Goal: Navigation & Orientation: Find specific page/section

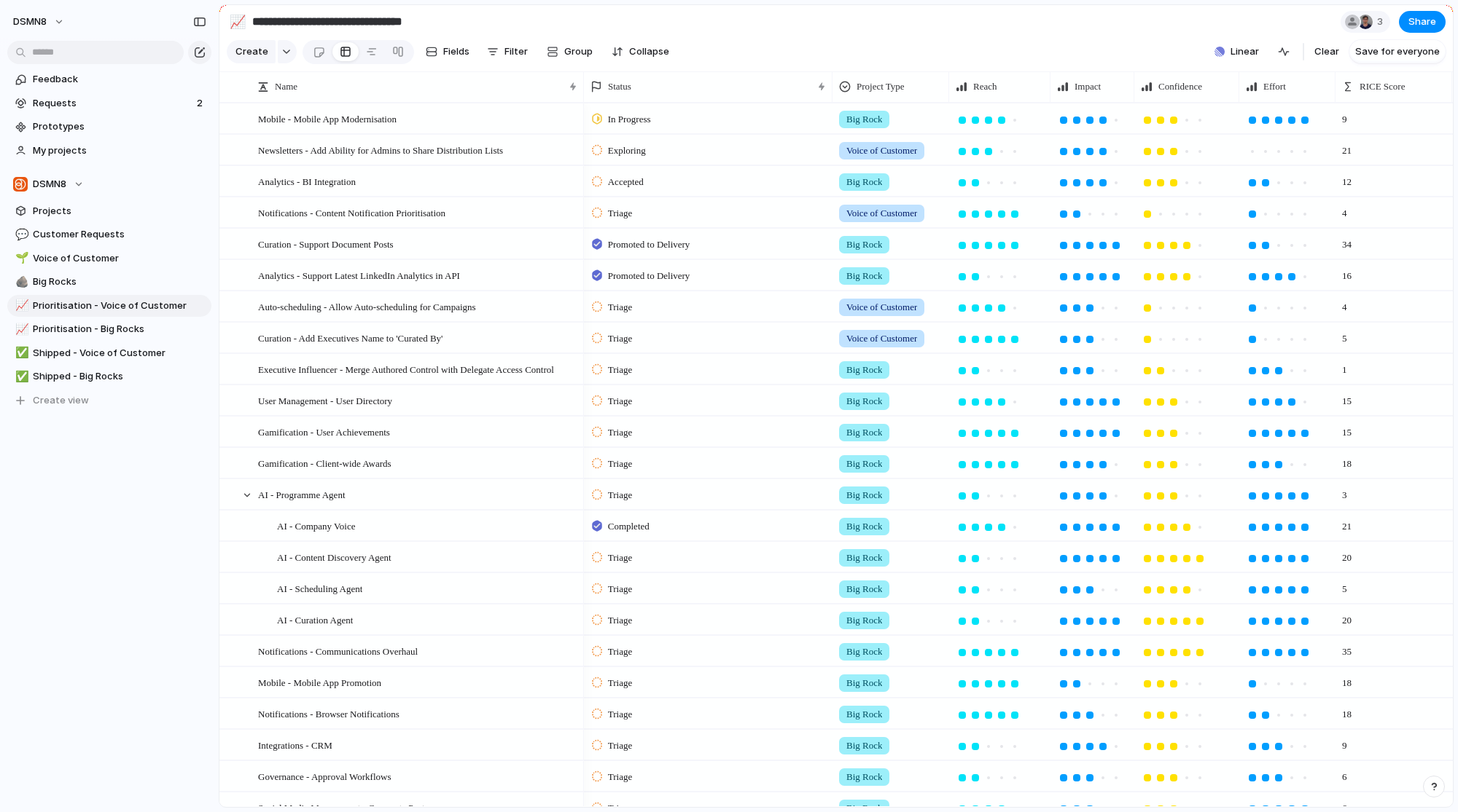
scroll to position [90, 0]
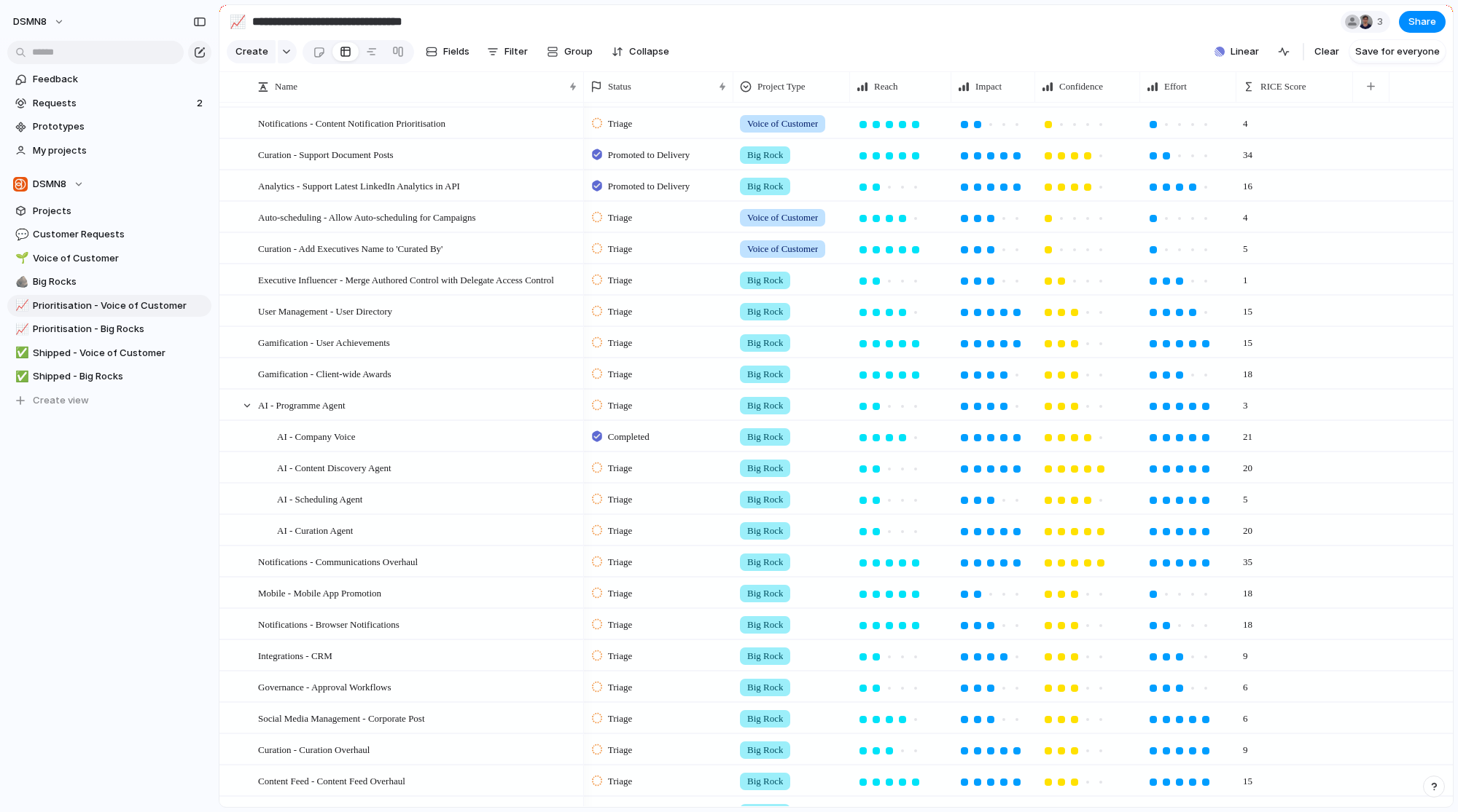
click at [735, 102] on div "Name Status Project Type Reach Impact Confidence Effort RICE Score" at bounding box center [835, 87] width 1233 height 31
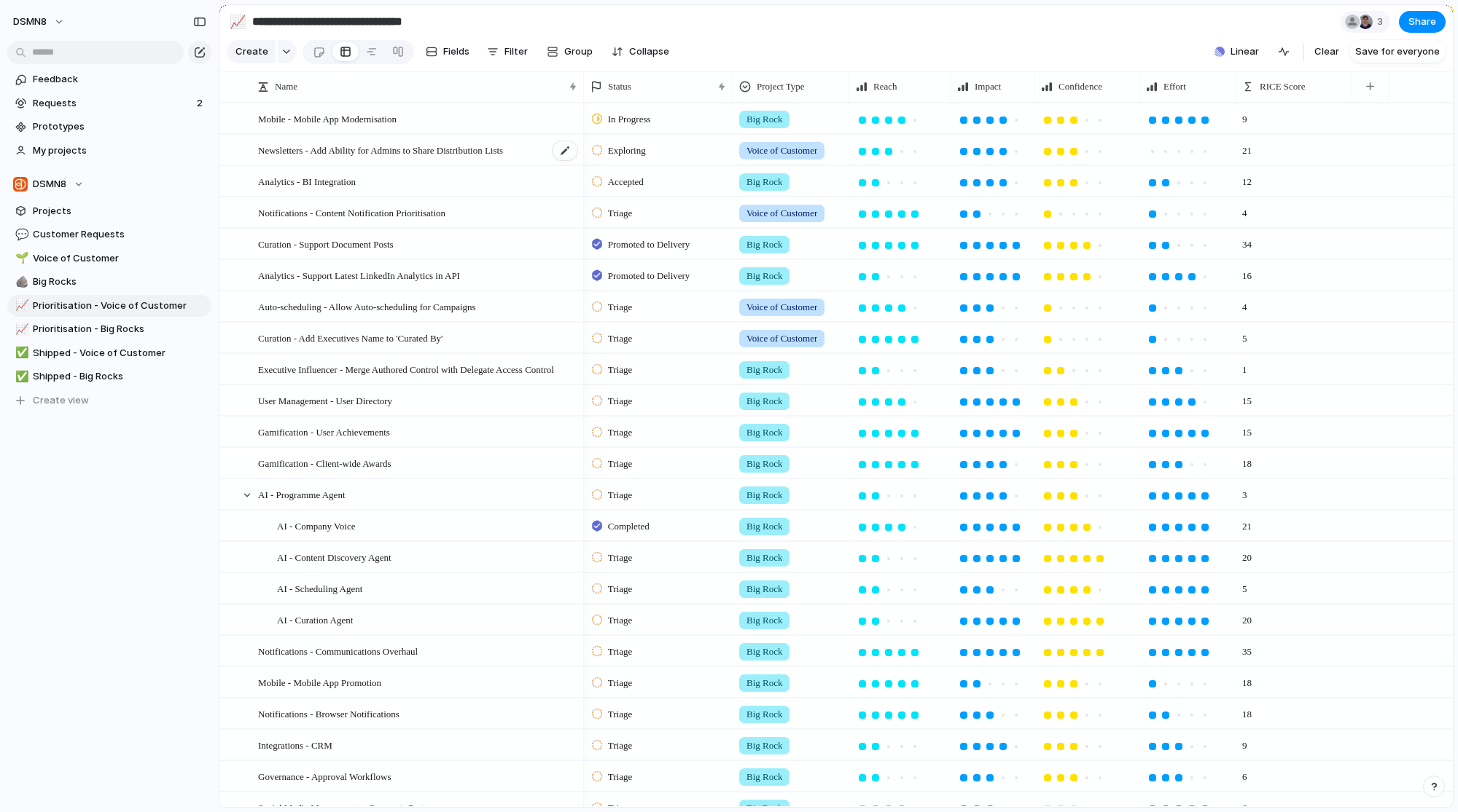
scroll to position [422, 0]
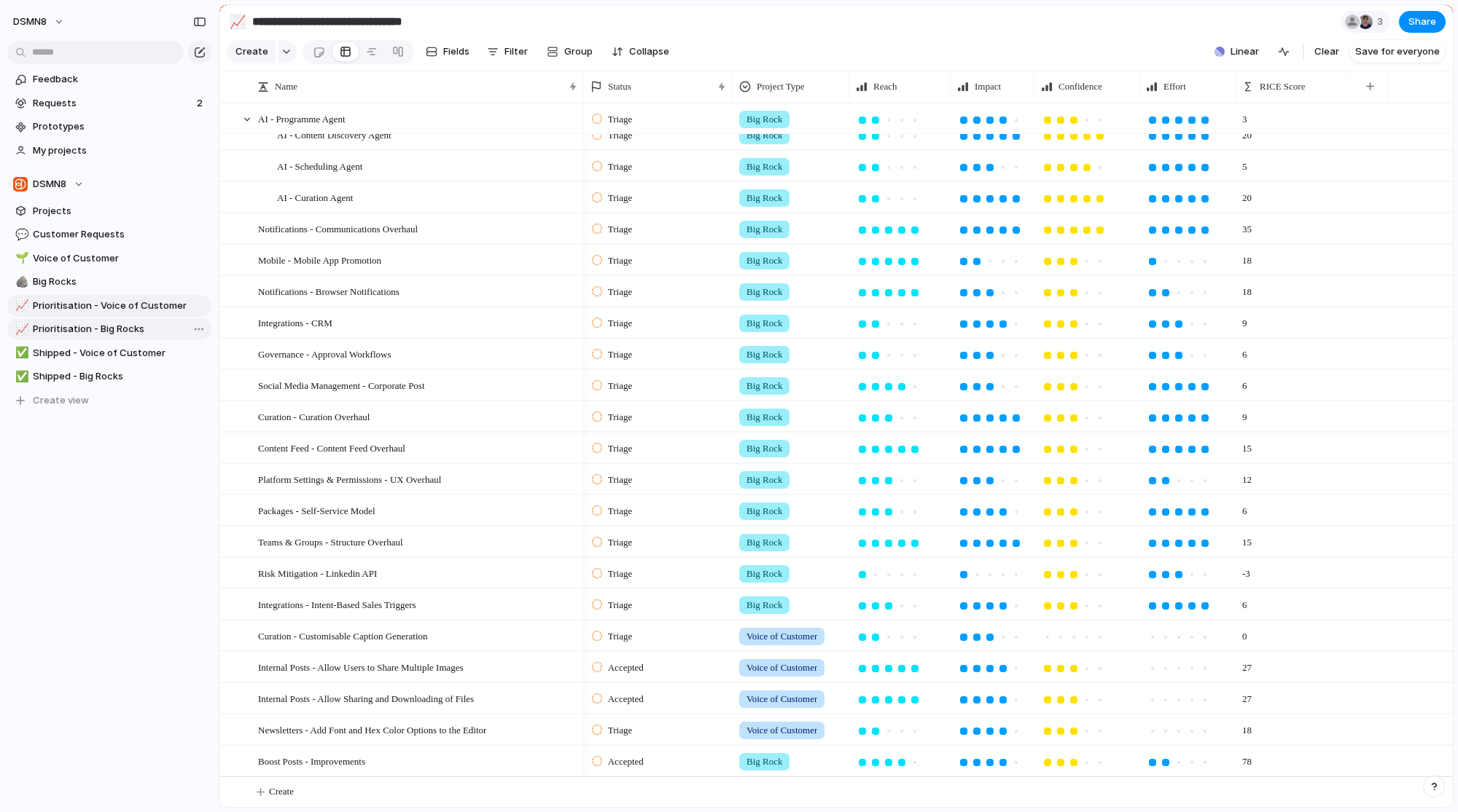
click at [91, 339] on link "📈 Prioritisation - Big Rocks" at bounding box center [109, 329] width 204 height 22
type input "**********"
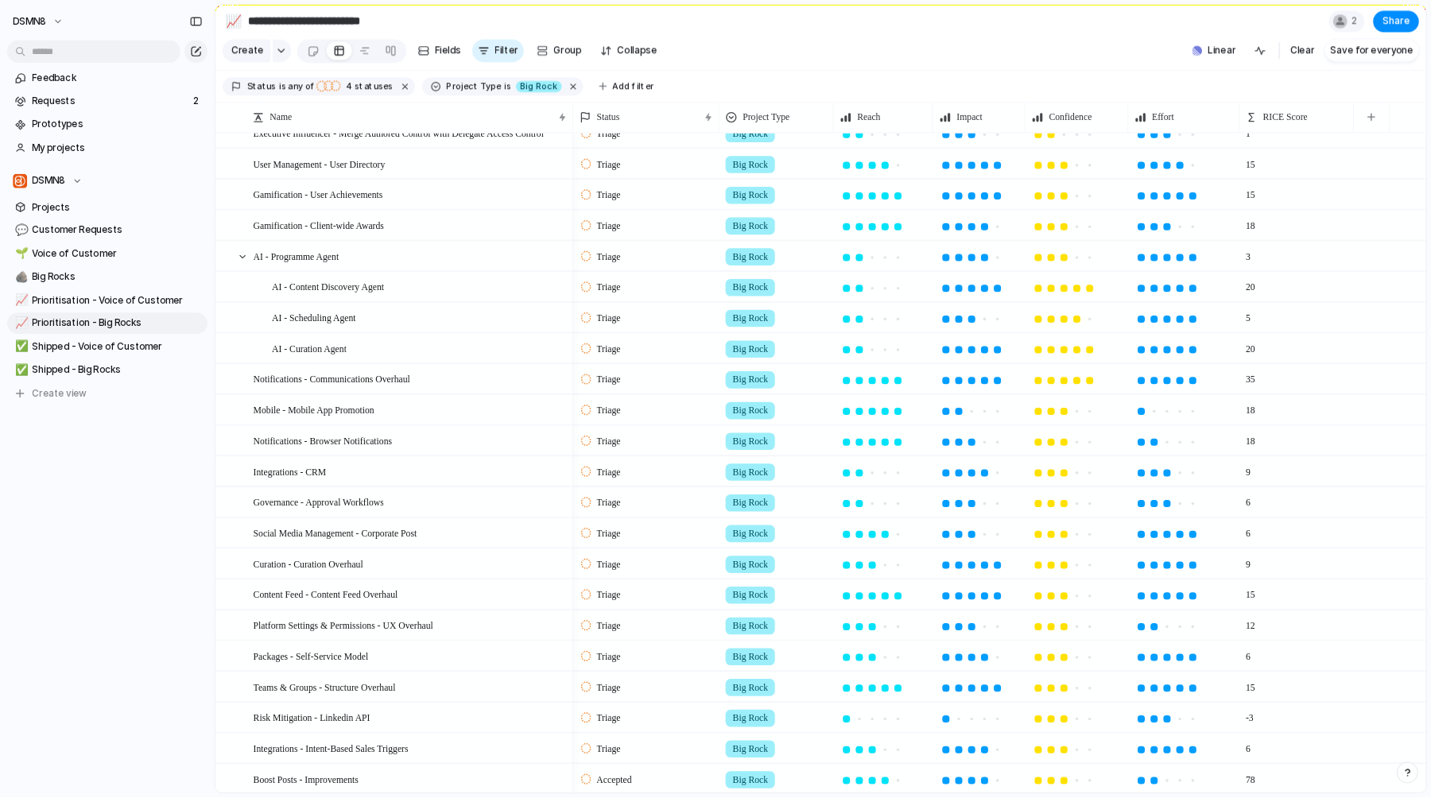
scroll to position [52, 0]
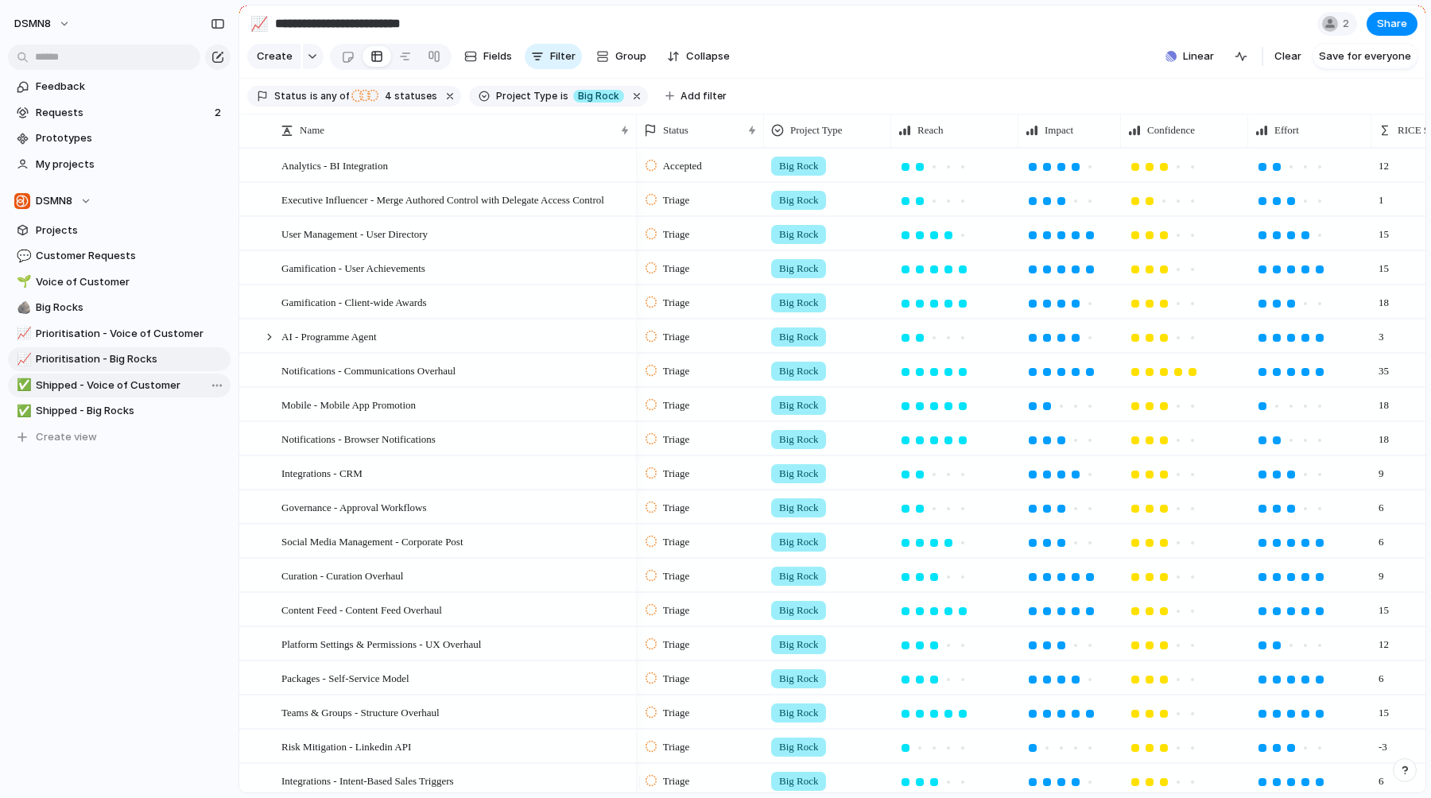
click at [134, 381] on span "Shipped - Voice of Customer" at bounding box center [130, 386] width 189 height 16
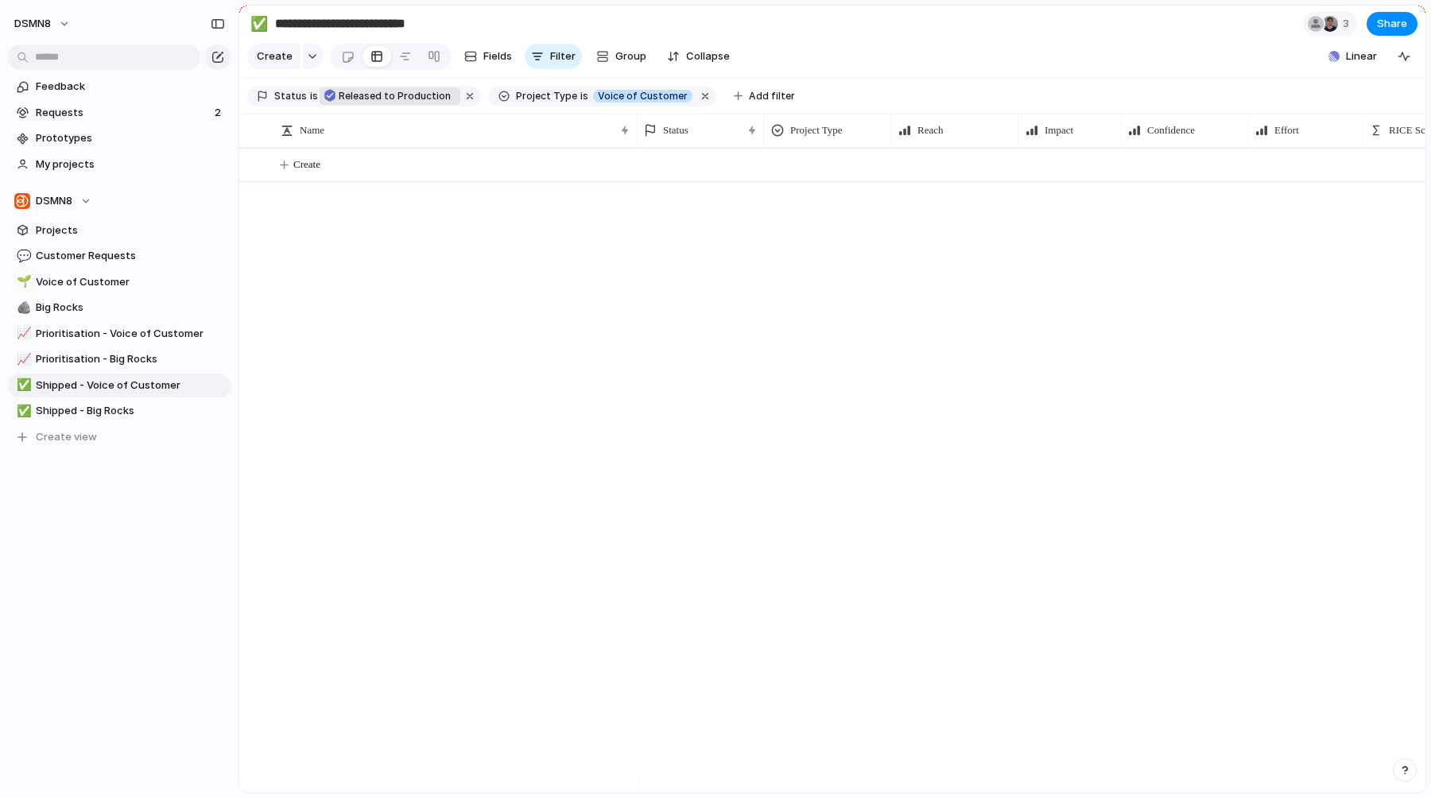
click at [393, 95] on div "Released to Production" at bounding box center [390, 96] width 134 height 22
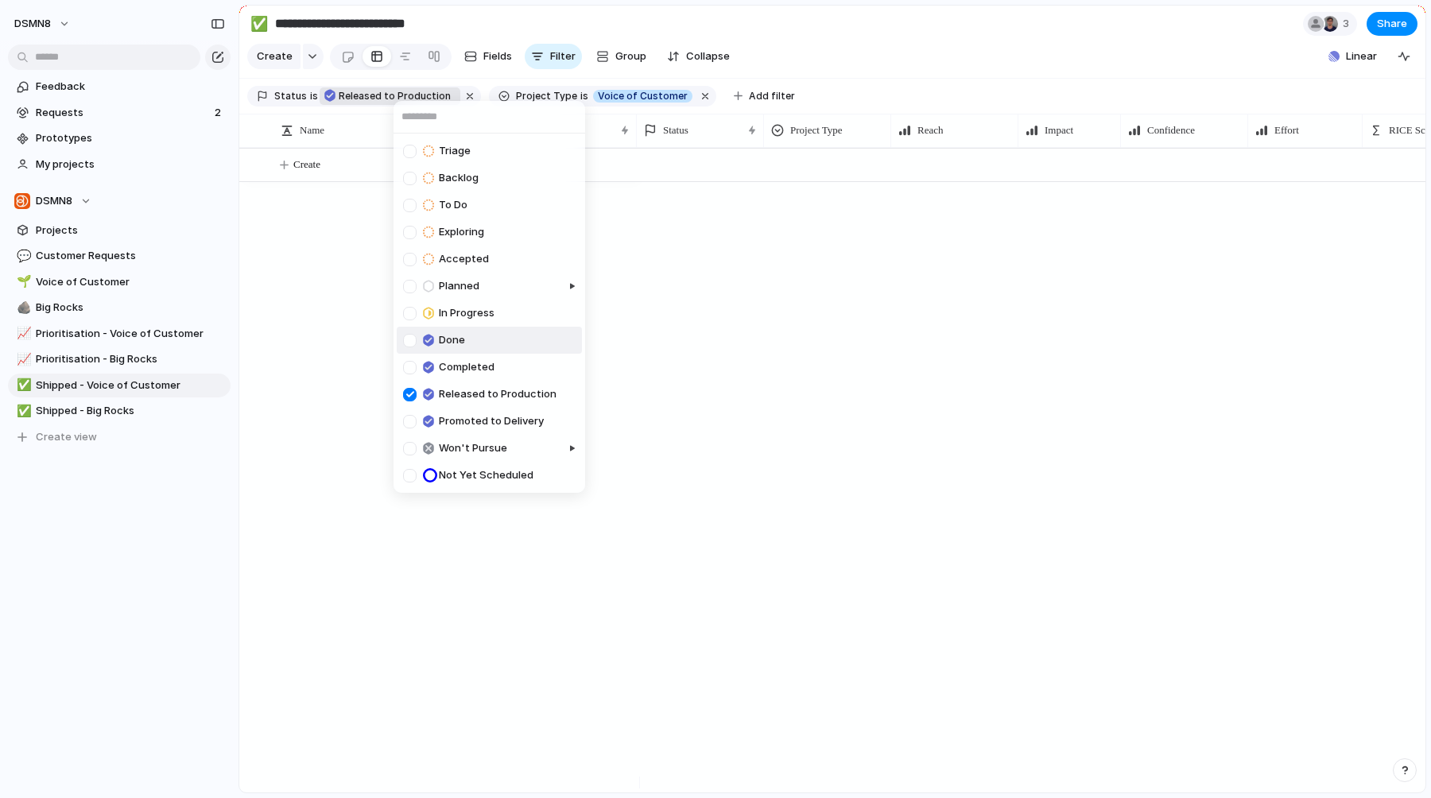
click at [337, 366] on div "Triage Backlog To Do Exploring Accepted Planned In Progress Done Completed Rele…" at bounding box center [715, 399] width 1431 height 798
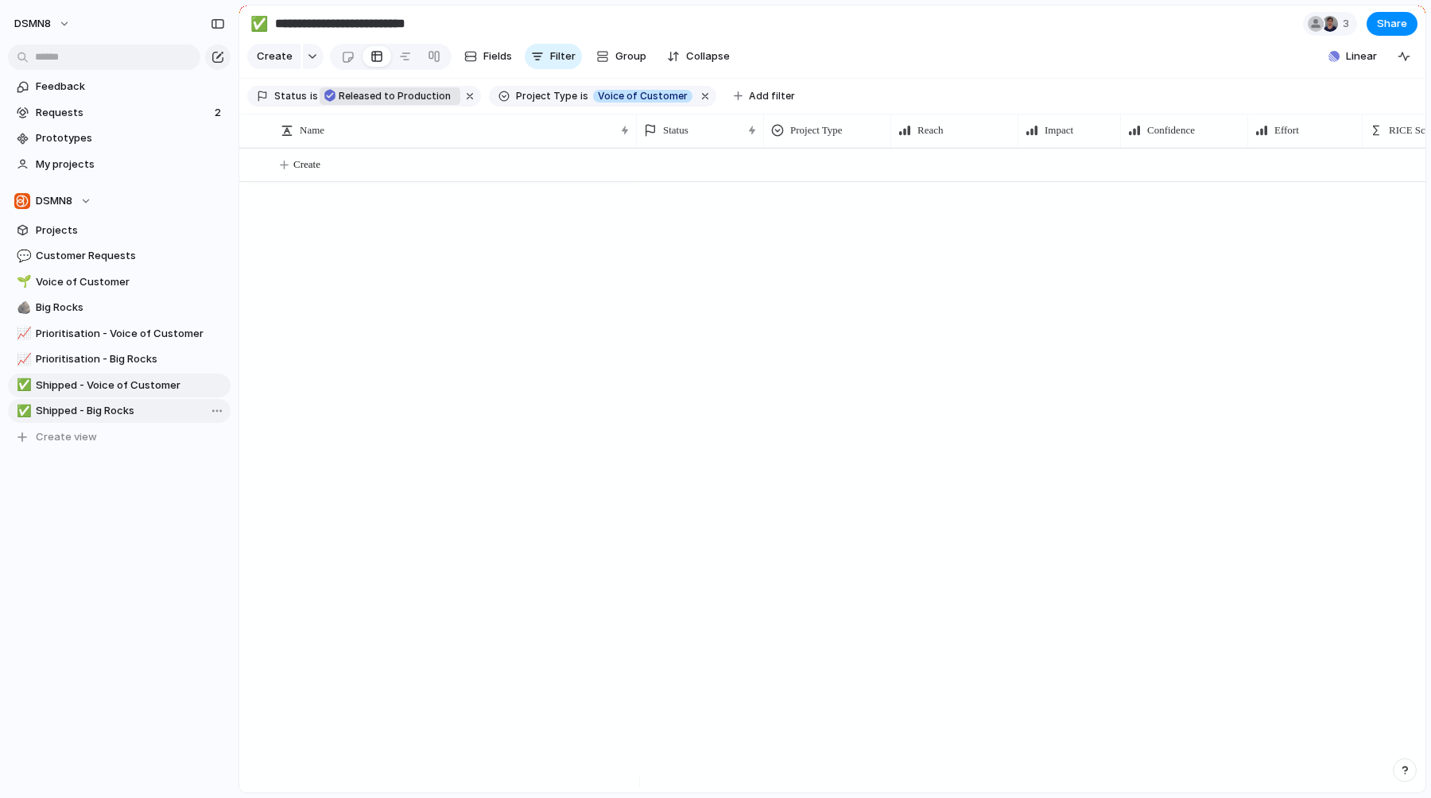
click at [103, 419] on link "✅ Shipped - Big Rocks" at bounding box center [119, 411] width 223 height 24
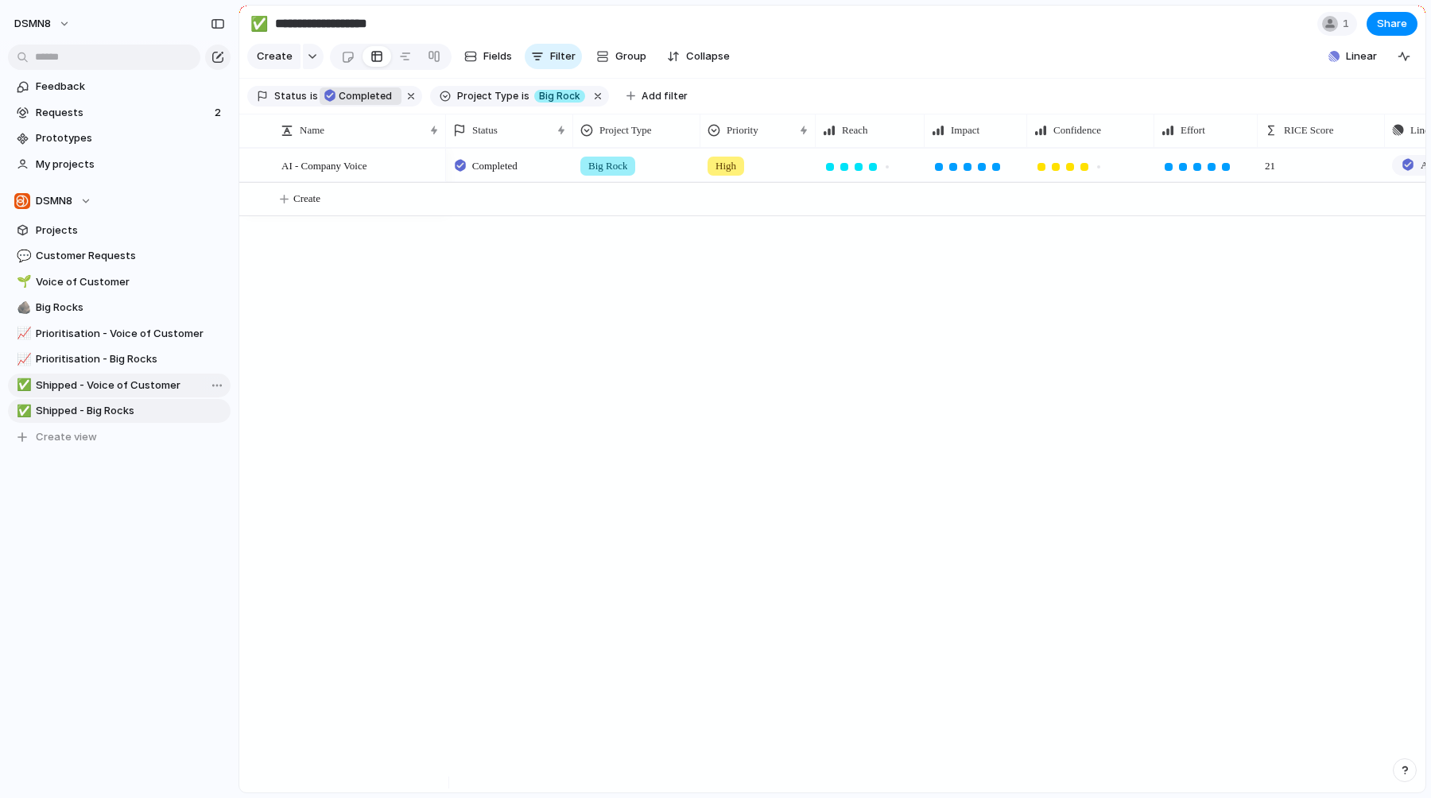
click at [113, 386] on span "Shipped - Voice of Customer" at bounding box center [130, 386] width 189 height 16
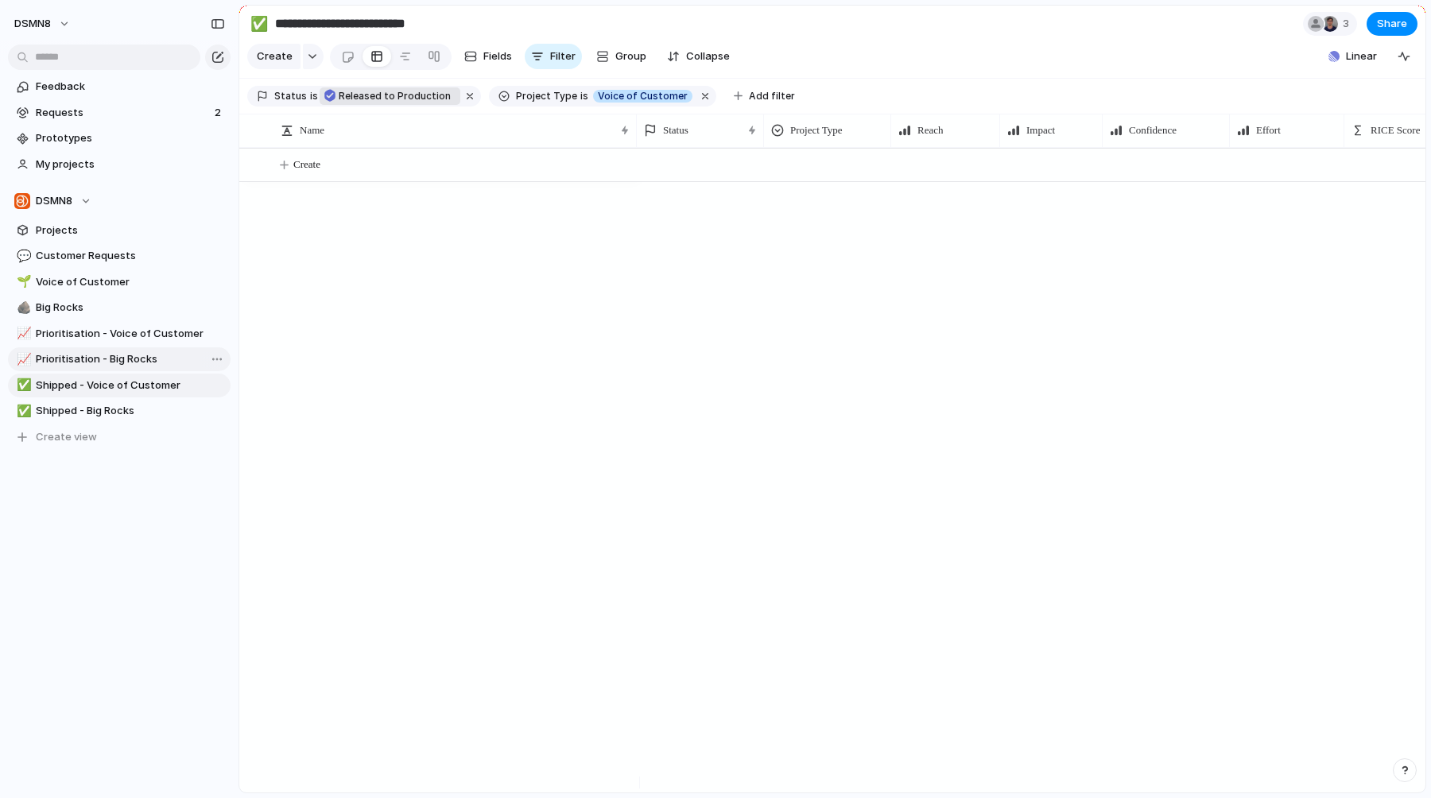
click at [107, 357] on span "Prioritisation - Big Rocks" at bounding box center [130, 359] width 189 height 16
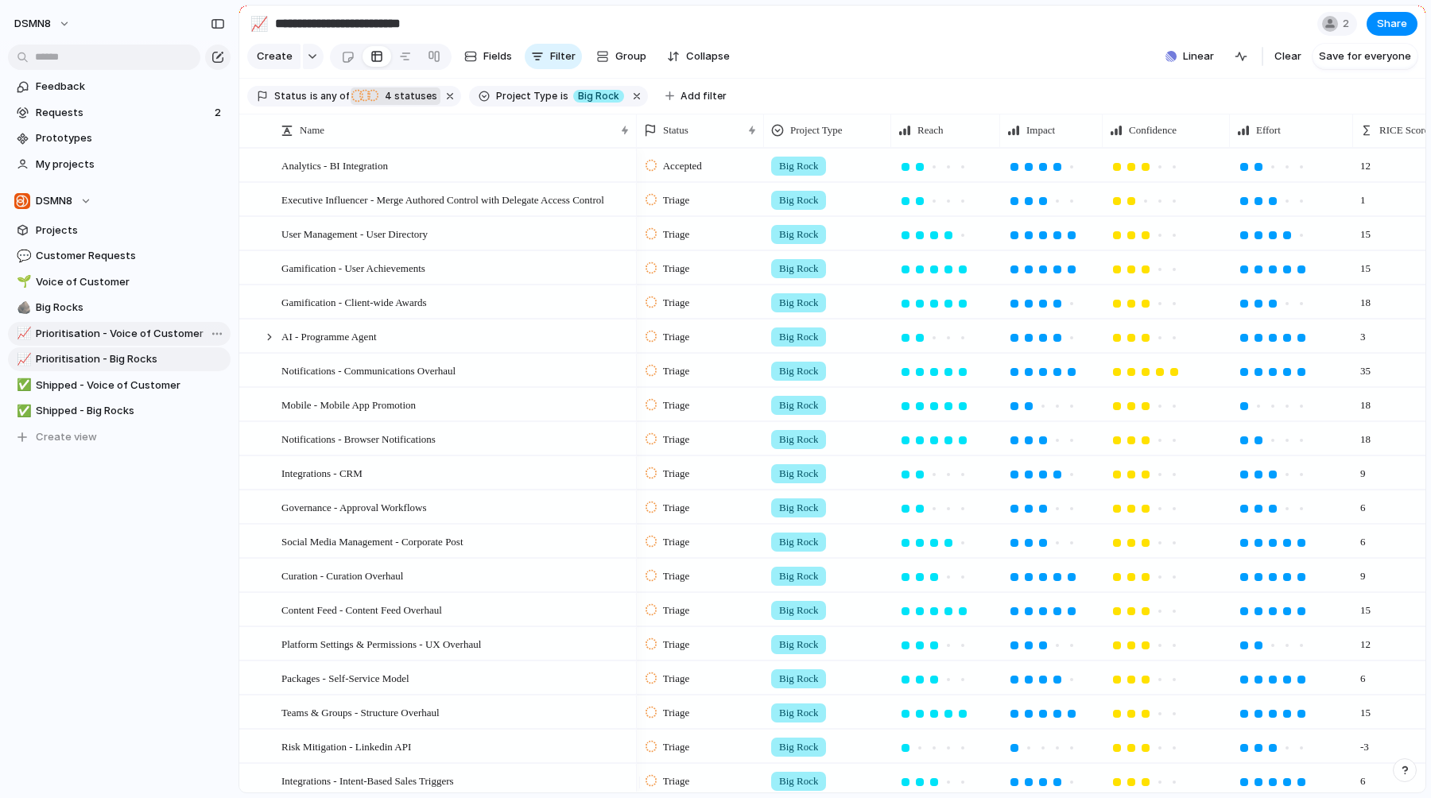
click at [104, 327] on span "Prioritisation - Voice of Customer" at bounding box center [130, 334] width 189 height 16
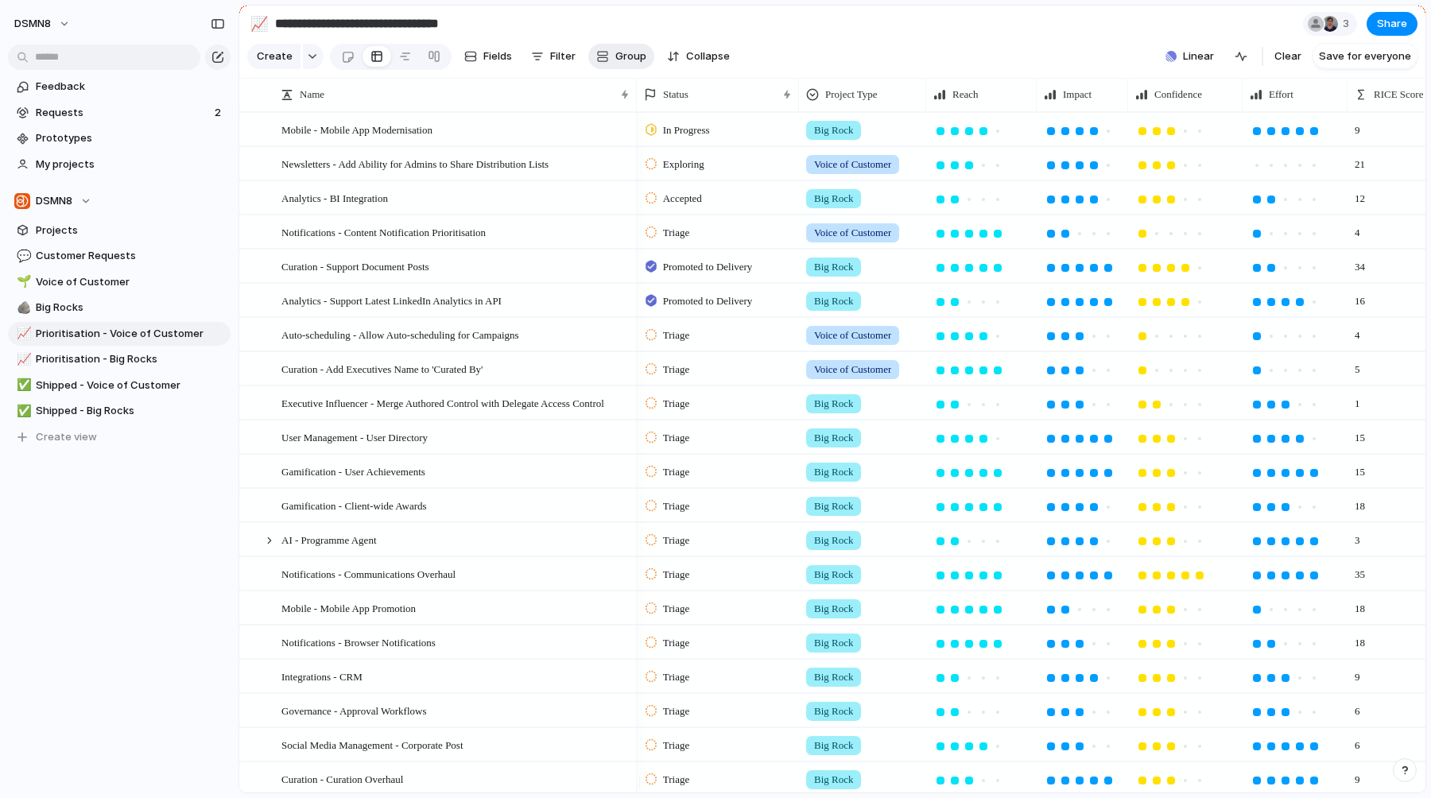
click at [626, 64] on span "Group" at bounding box center [630, 56] width 31 height 16
click at [638, 25] on div "Team Customer Priority Design ready Theme Effort Owner Impact Status Select Con…" at bounding box center [715, 399] width 1431 height 798
click at [86, 282] on span "Voice of Customer" at bounding box center [130, 282] width 189 height 16
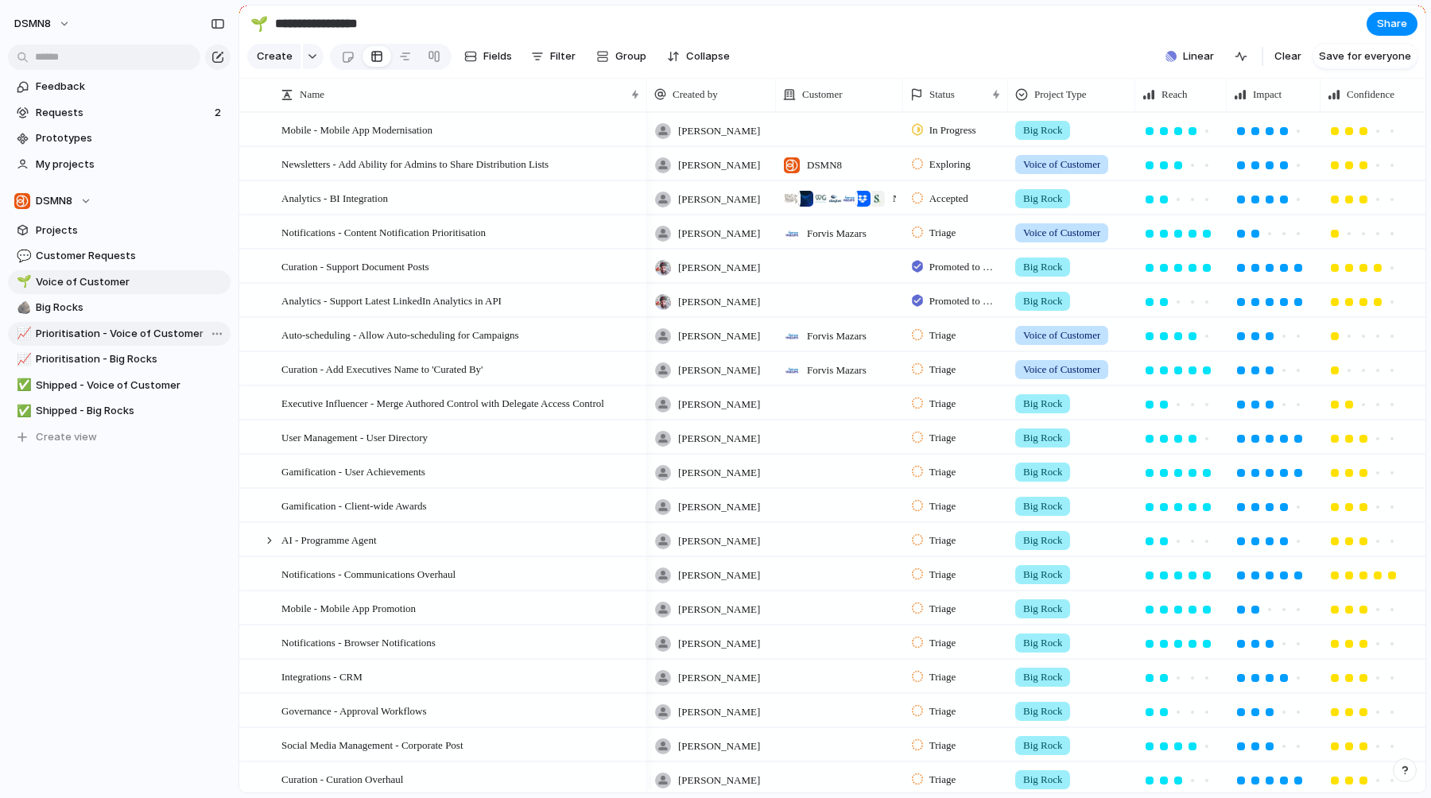
click at [90, 339] on span "Prioritisation - Voice of Customer" at bounding box center [130, 334] width 189 height 16
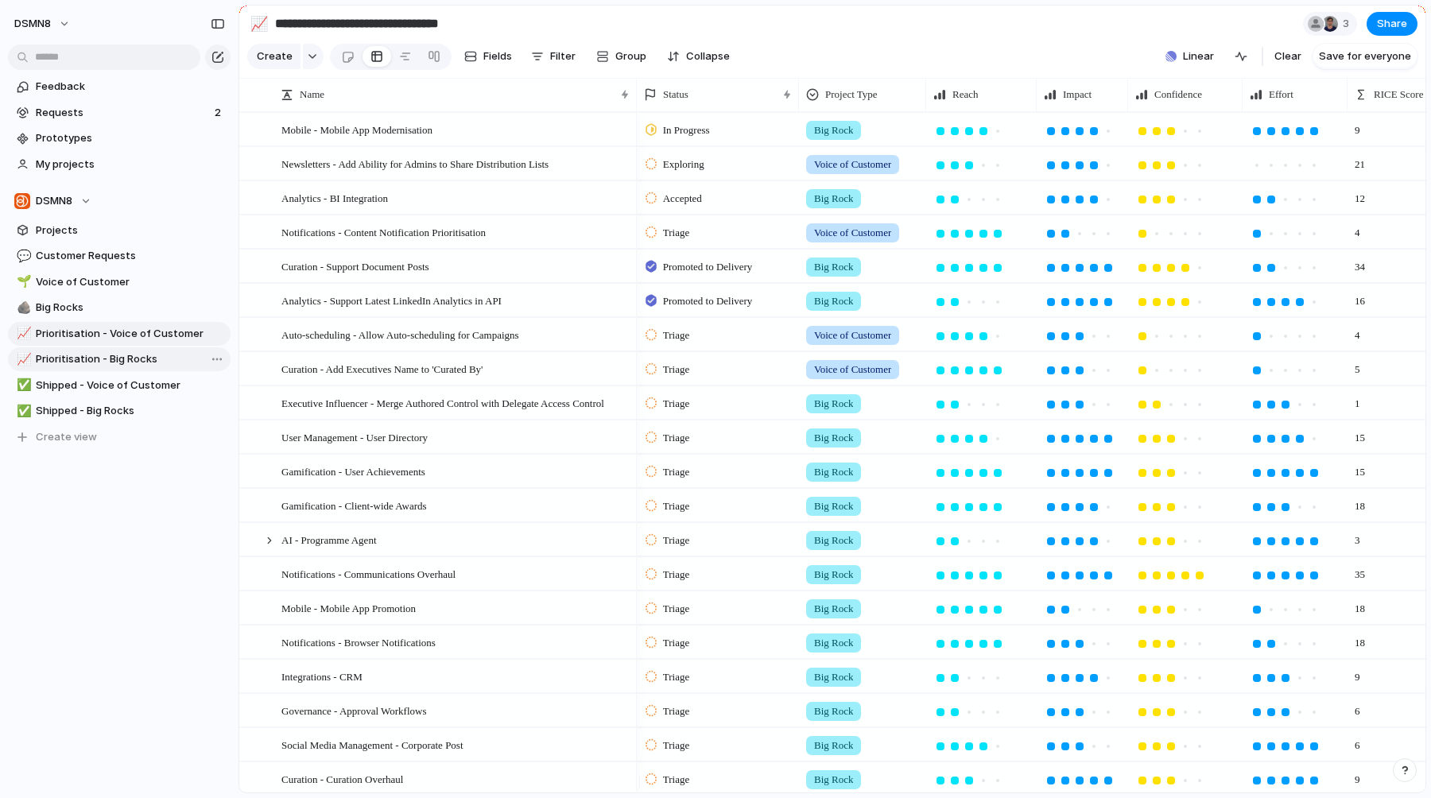
click at [87, 363] on span "Prioritisation - Big Rocks" at bounding box center [130, 359] width 189 height 16
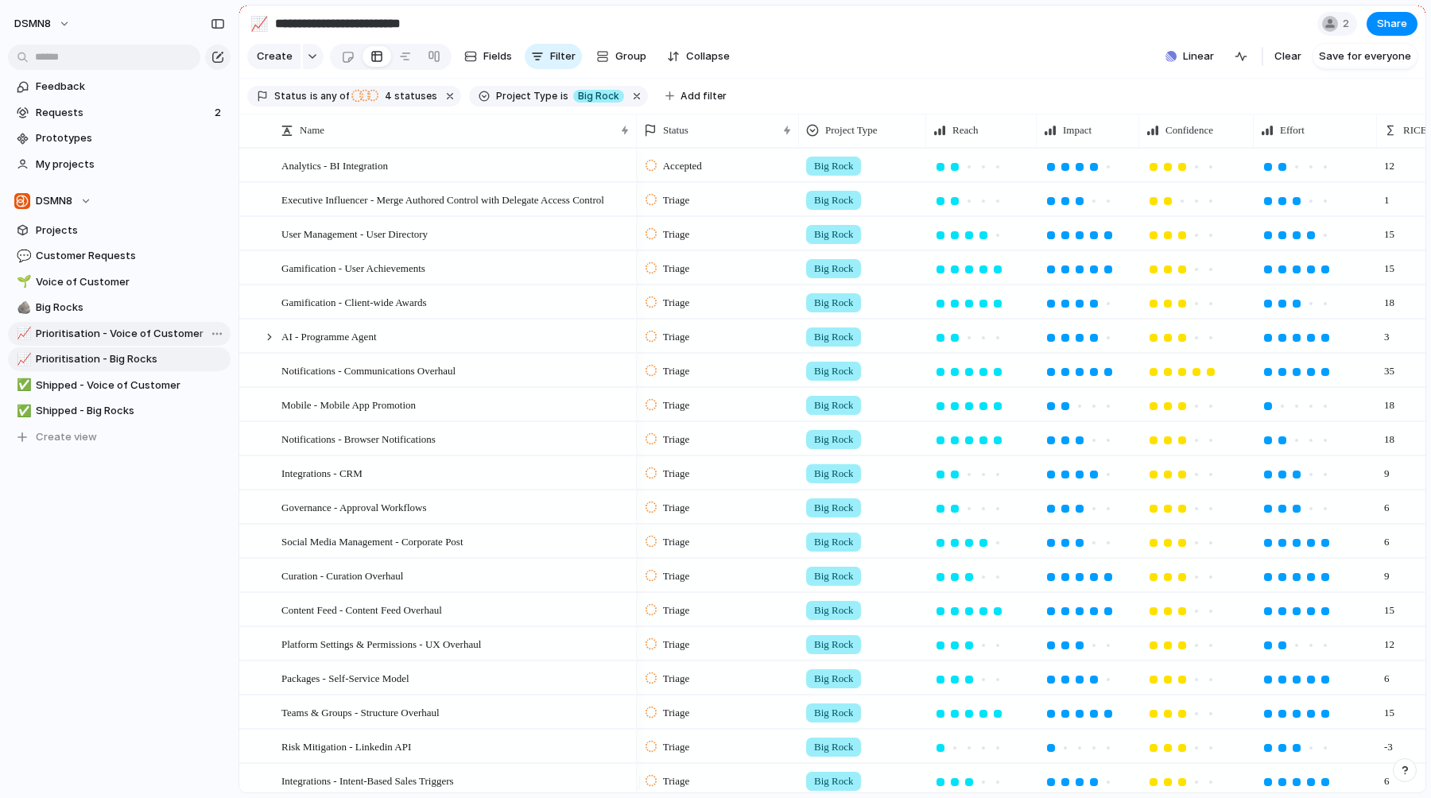
click at [87, 340] on span "Prioritisation - Voice of Customer" at bounding box center [130, 334] width 189 height 16
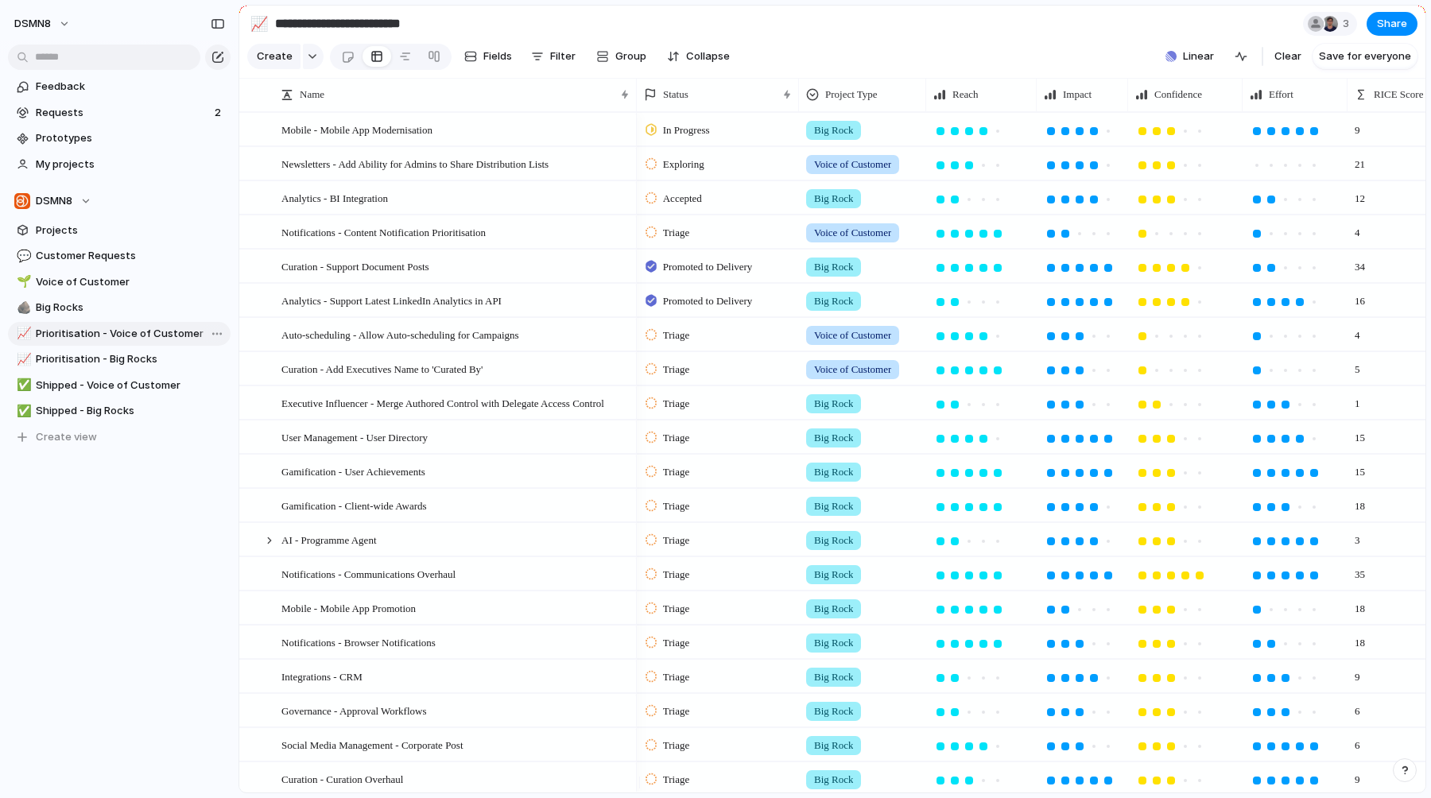
type input "**********"
click at [86, 235] on span "Projects" at bounding box center [130, 231] width 189 height 16
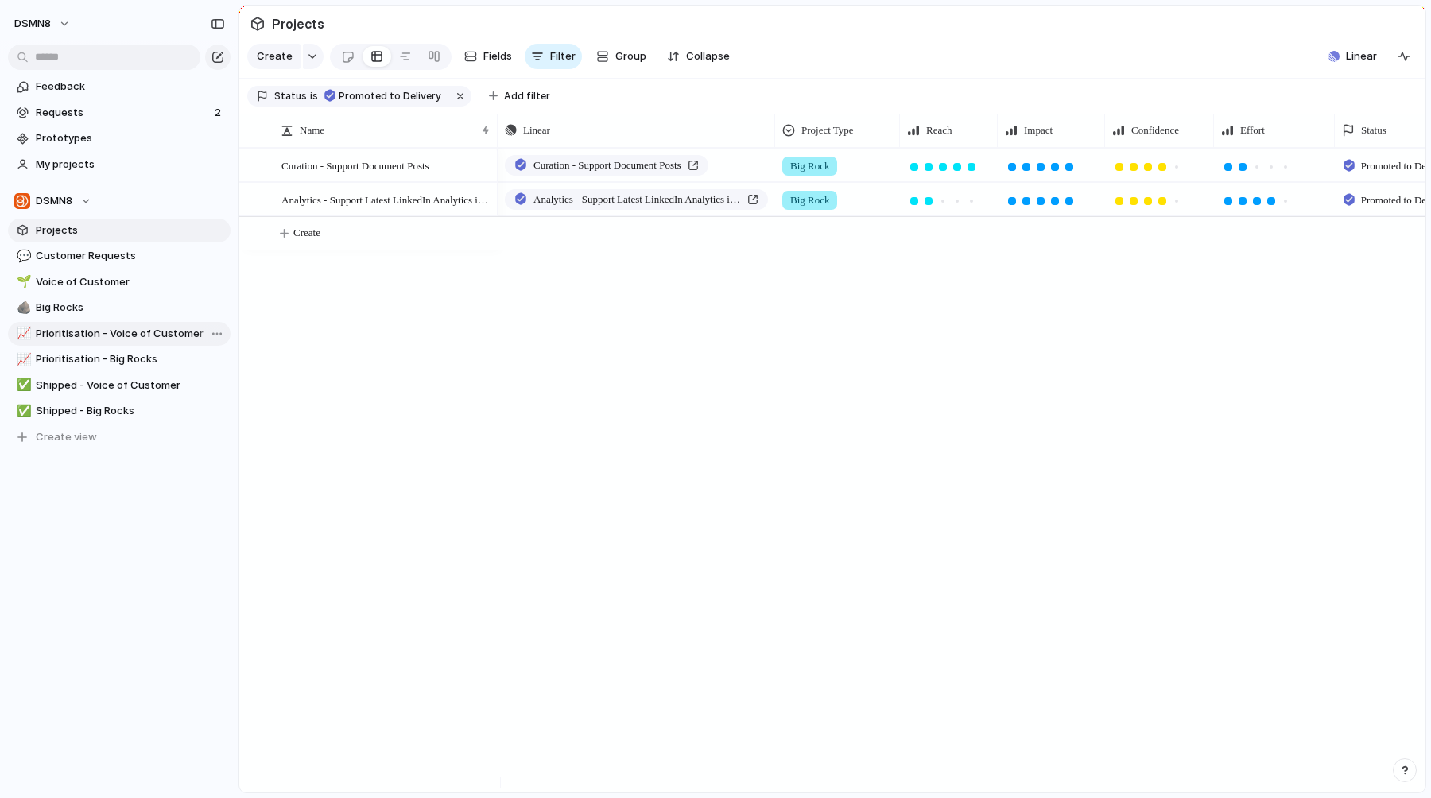
click at [118, 340] on span "Prioritisation - Voice of Customer" at bounding box center [130, 334] width 189 height 16
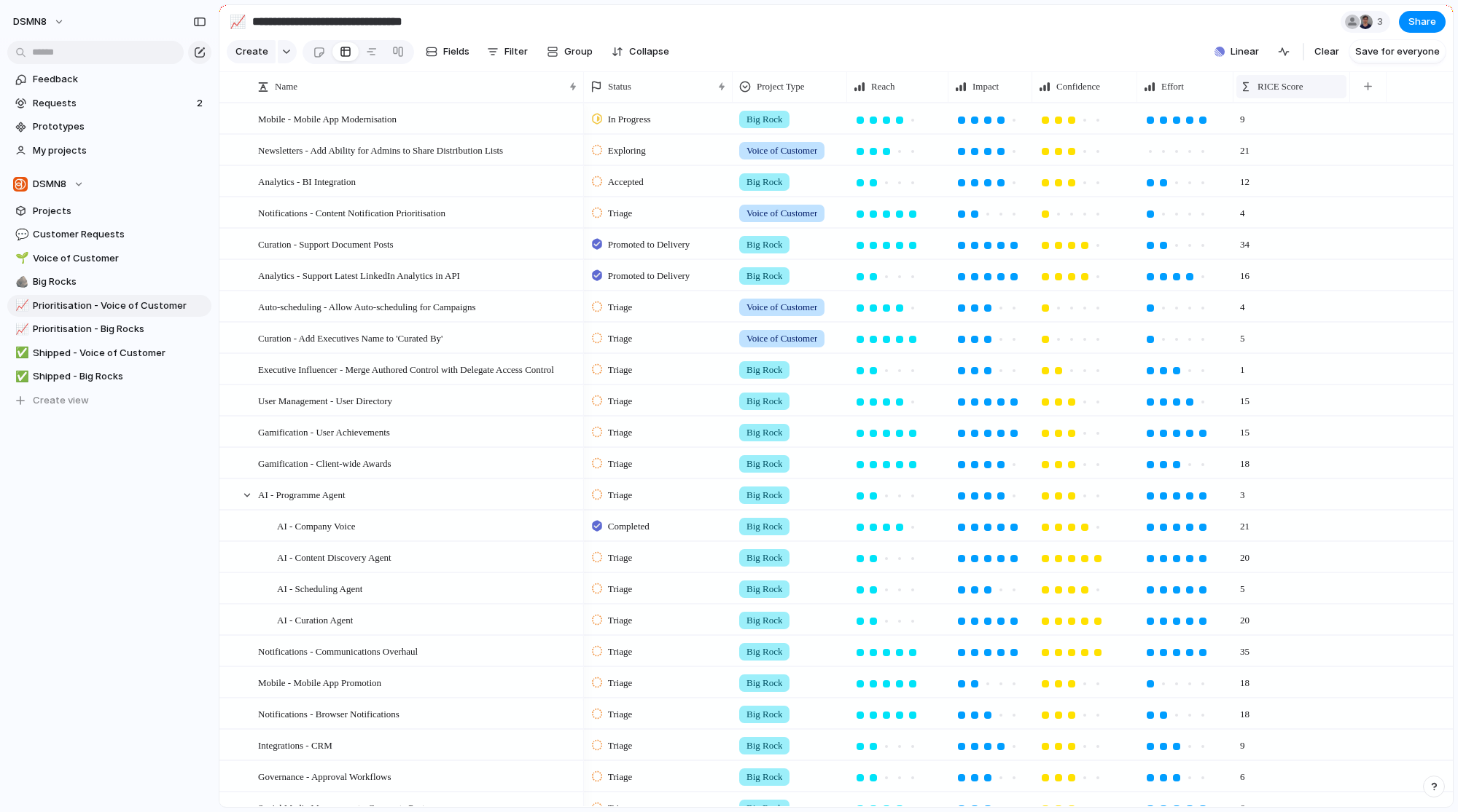
click at [1276, 91] on span "RICE Score" at bounding box center [1279, 87] width 45 height 15
click at [1300, 197] on span "Sort descending" at bounding box center [1301, 200] width 76 height 15
